Goal: Transaction & Acquisition: Purchase product/service

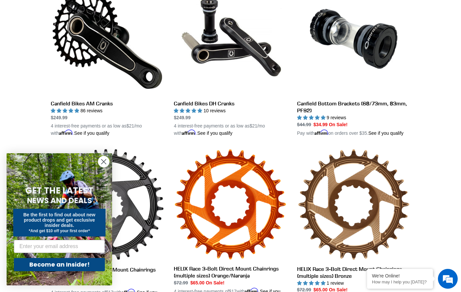
scroll to position [216, 0]
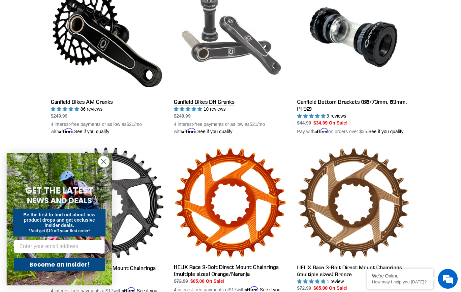
click at [217, 49] on link "Canfield Bikes DH Cranks" at bounding box center [230, 58] width 113 height 154
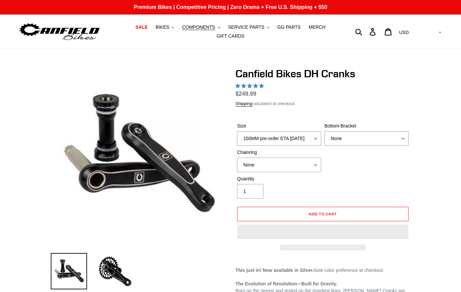
select select "highest-rating"
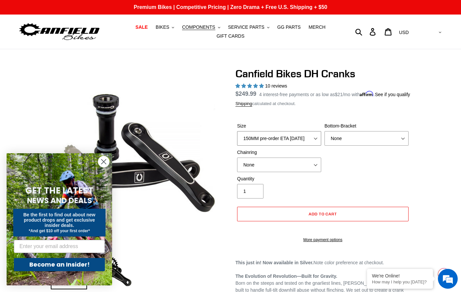
click at [316, 146] on select "150MM pre-order ETA 9/30/25 155MM pre-order ETA 9/30/25 160MM 165MM" at bounding box center [279, 138] width 84 height 15
select select "155MM pre-order ETA 9/30/25"
